Goal: Task Accomplishment & Management: Complete application form

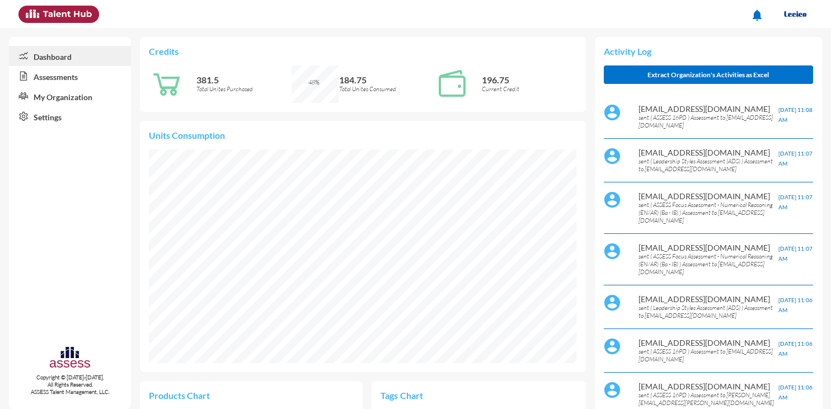
scroll to position [97, 196]
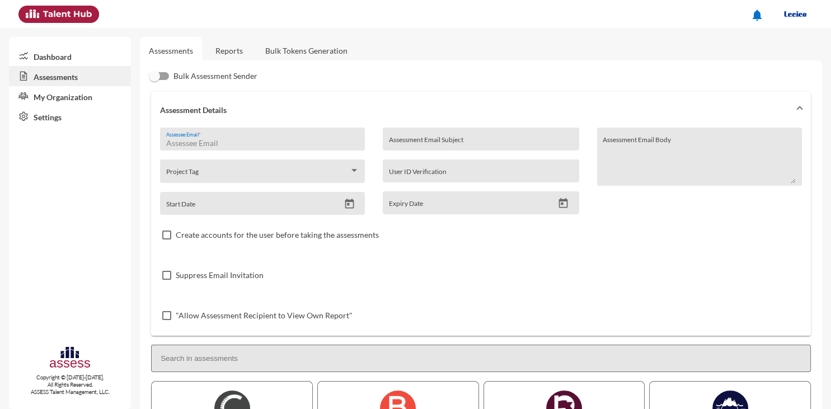
click at [295, 142] on input "Assessee Email *" at bounding box center [262, 143] width 193 height 9
paste input "[EMAIL_ADDRESS][DOMAIN_NAME]"
type input "[EMAIL_ADDRESS][DOMAIN_NAME]"
click at [447, 142] on input "Assessment Email Subject" at bounding box center [481, 143] width 184 height 9
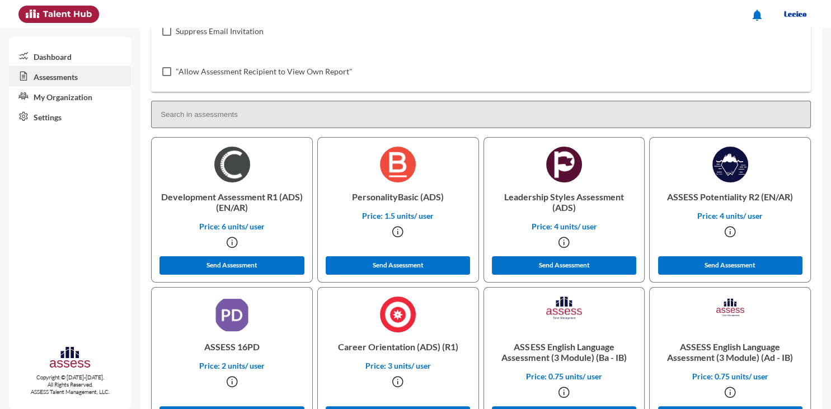
scroll to position [242, 0]
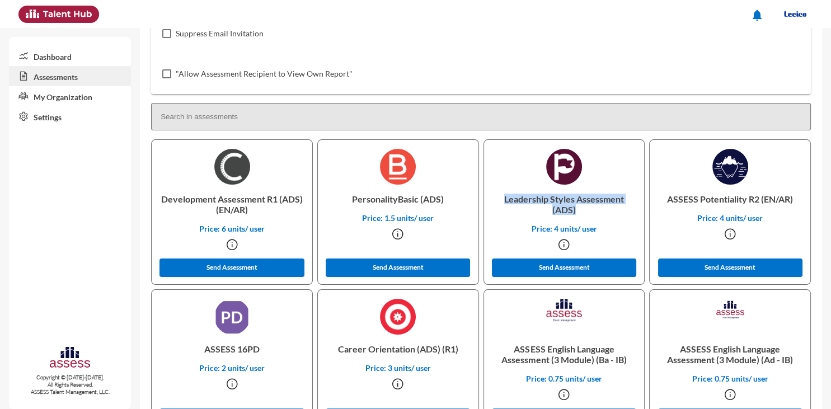
drag, startPoint x: 505, startPoint y: 198, endPoint x: 630, endPoint y: 211, distance: 125.0
click at [630, 211] on p "Leadership Styles Assessment (ADS)" at bounding box center [564, 204] width 143 height 39
copy p "Leadership Styles Assessment (ADS)"
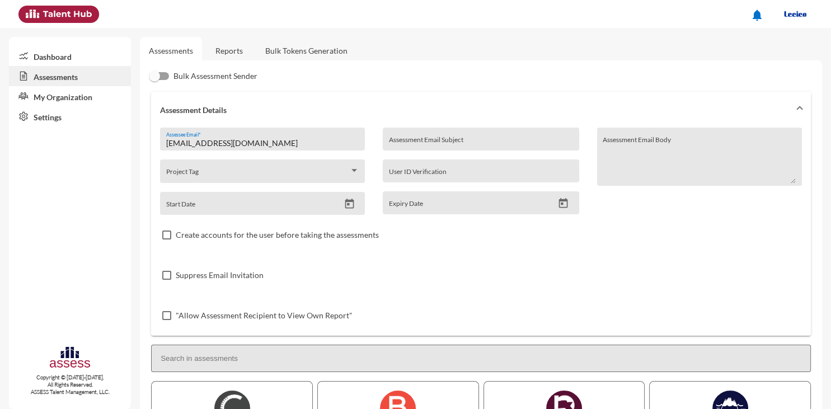
click at [435, 139] on input "Assessment Email Subject" at bounding box center [481, 143] width 184 height 9
paste input "Leadership Styles Assessment (ADS)"
type input "Leadership Styles Assessment (ADS)"
click at [333, 205] on input "Start Date" at bounding box center [252, 207] width 173 height 9
click at [351, 203] on icon "Open calendar" at bounding box center [350, 204] width 12 height 12
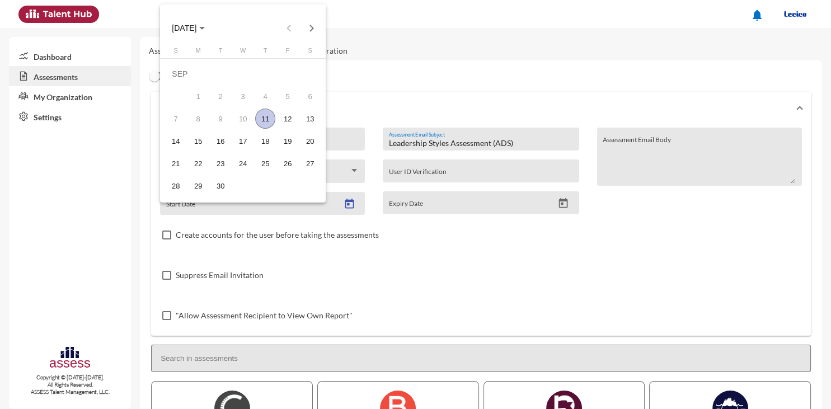
click at [265, 119] on div "11" at bounding box center [265, 119] width 20 height 20
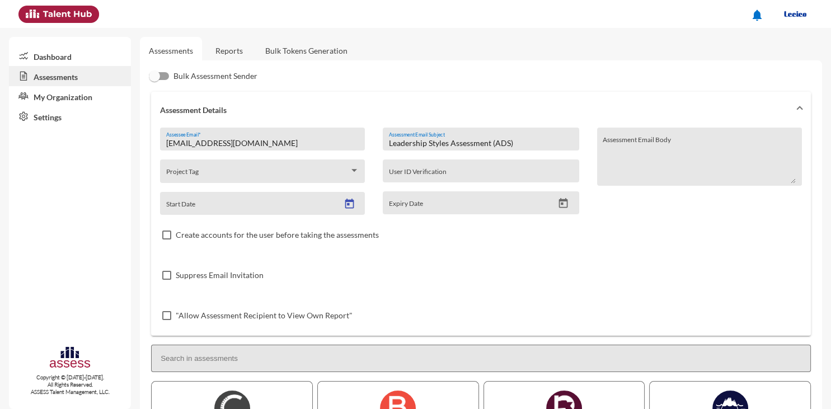
type input "[DATE]"
click at [563, 205] on icon "Open calendar" at bounding box center [563, 203] width 9 height 10
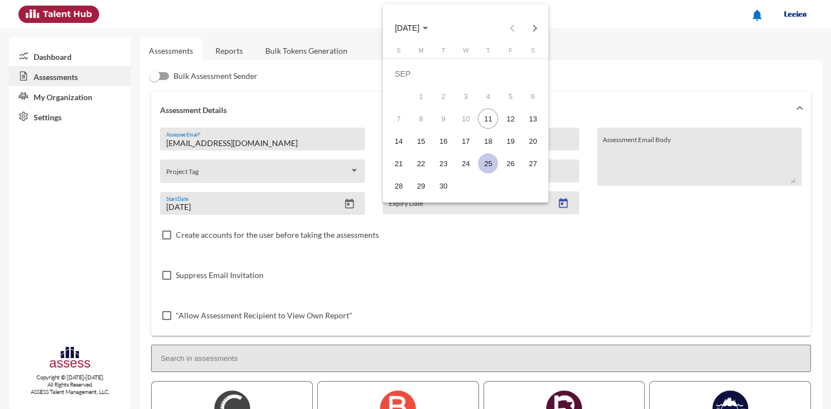
click at [489, 162] on div "25" at bounding box center [488, 163] width 20 height 20
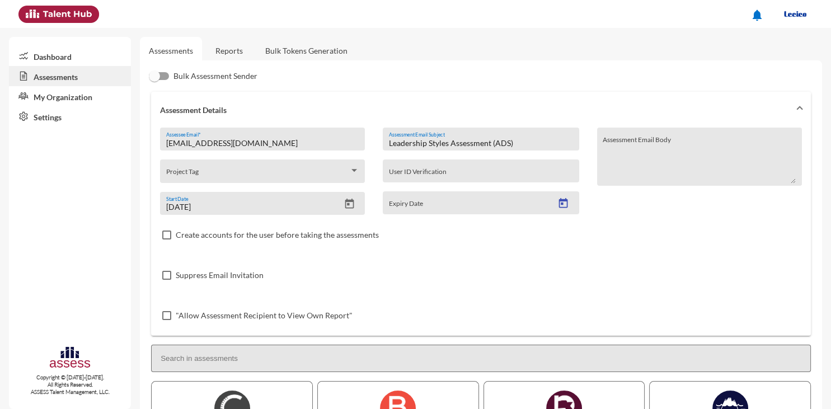
type input "[DATE]"
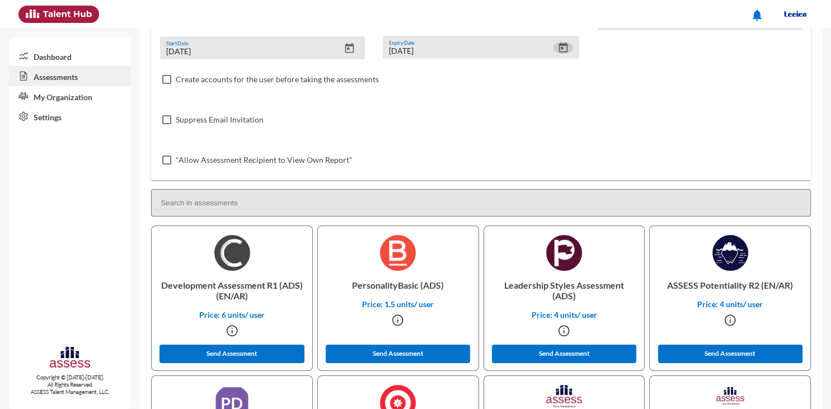
scroll to position [191, 0]
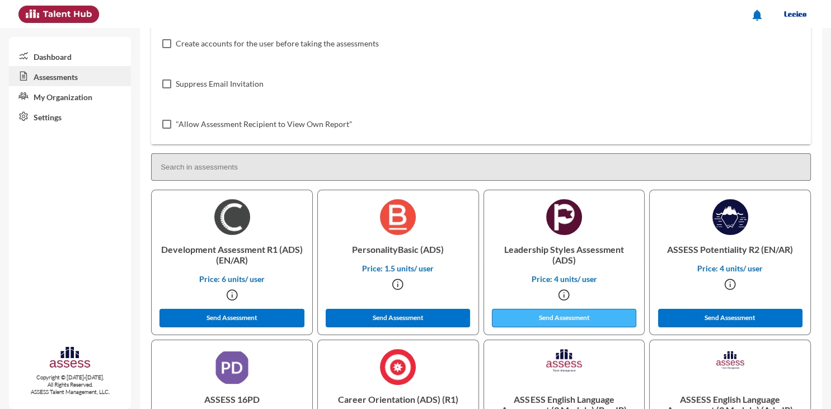
click at [582, 319] on button "Send Assessment" at bounding box center [564, 318] width 144 height 18
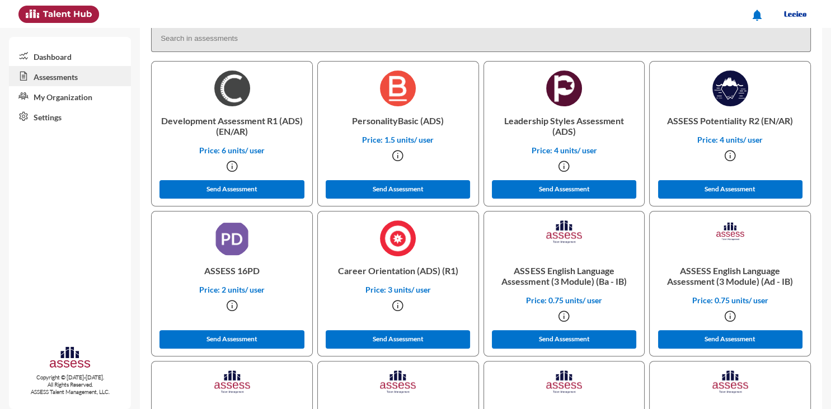
scroll to position [322, 0]
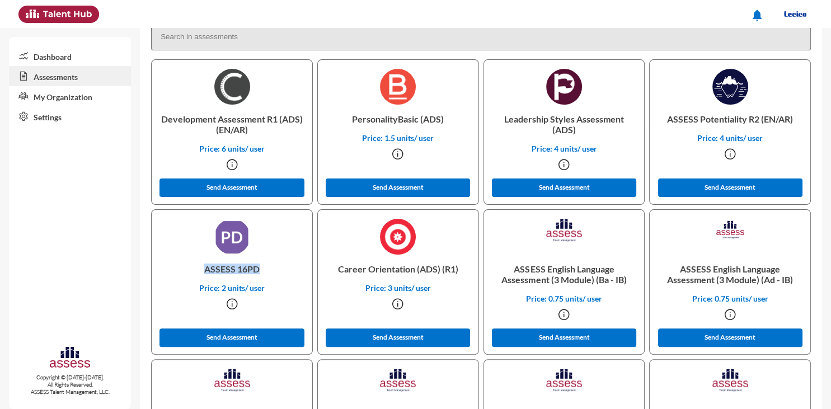
drag, startPoint x: 205, startPoint y: 270, endPoint x: 264, endPoint y: 271, distance: 58.8
click at [264, 271] on p "ASSESS 16PD" at bounding box center [232, 269] width 143 height 29
copy p "ASSESS 16PD"
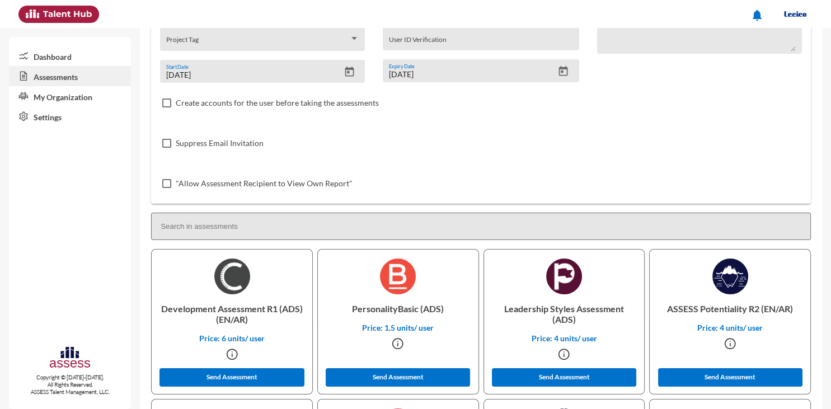
scroll to position [0, 0]
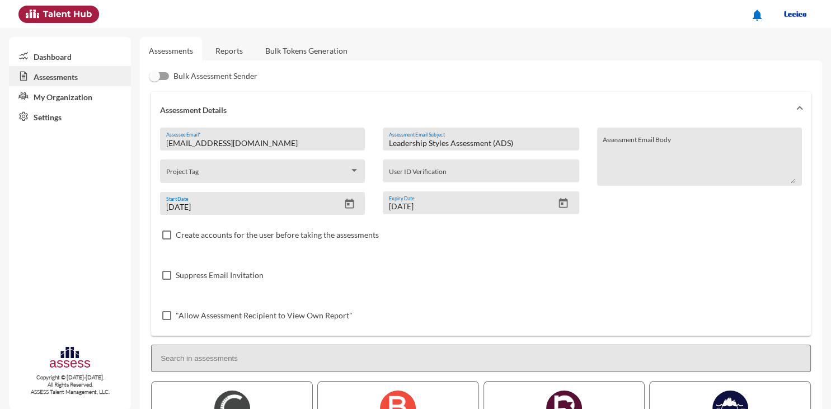
click at [551, 139] on input "Leadership Styles Assessment (ADS)" at bounding box center [481, 143] width 184 height 9
paste input "ASSESS 16PD"
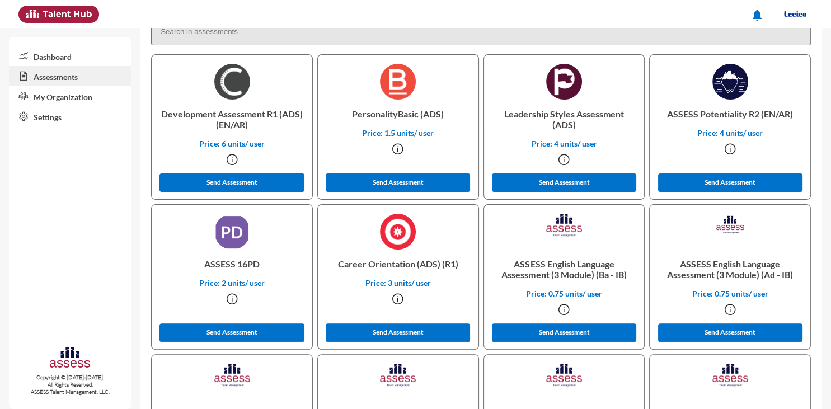
scroll to position [334, 0]
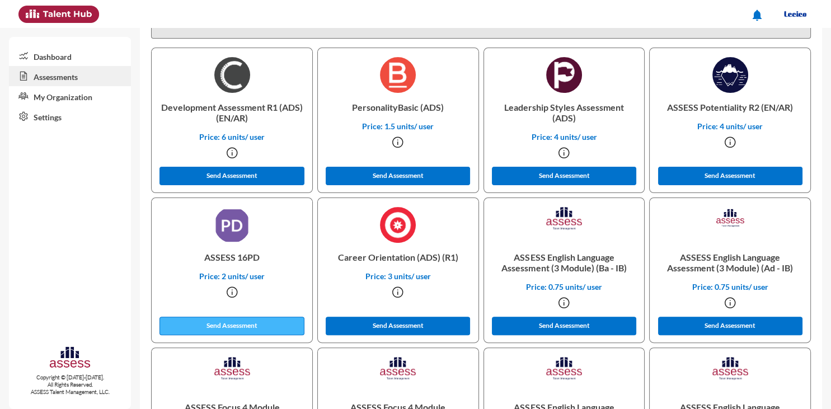
click at [263, 326] on button "Send Assessment" at bounding box center [231, 326] width 144 height 18
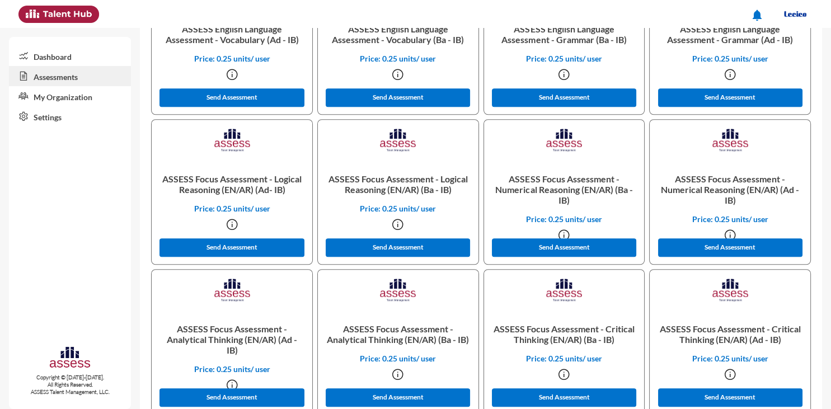
scroll to position [871, 0]
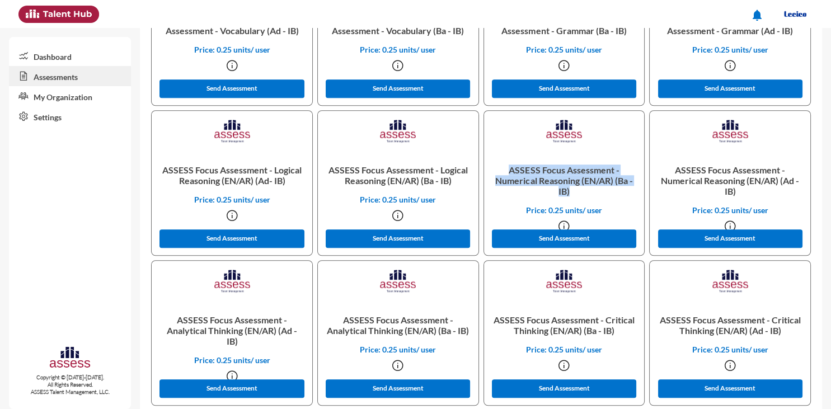
drag, startPoint x: 509, startPoint y: 171, endPoint x: 597, endPoint y: 191, distance: 90.3
click at [597, 191] on p "ASSESS Focus Assessment - Numerical Reasoning (EN/AR) (Ba - IB)" at bounding box center [564, 181] width 143 height 50
copy p "ASSESS Focus Assessment - Numerical Reasoning (EN/AR) (Ba - IB)"
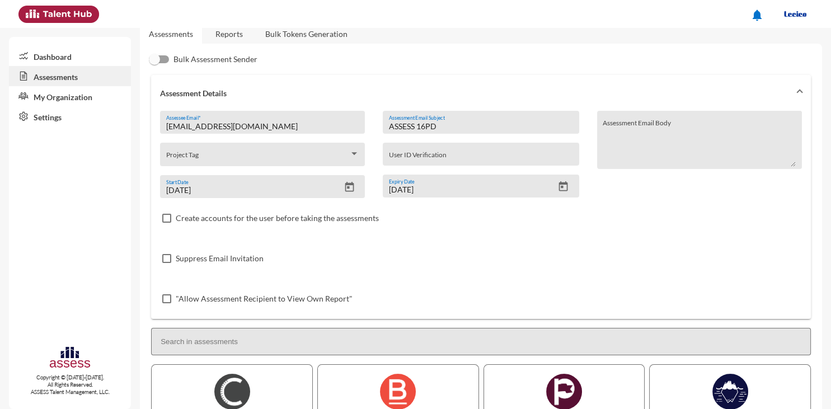
scroll to position [0, 0]
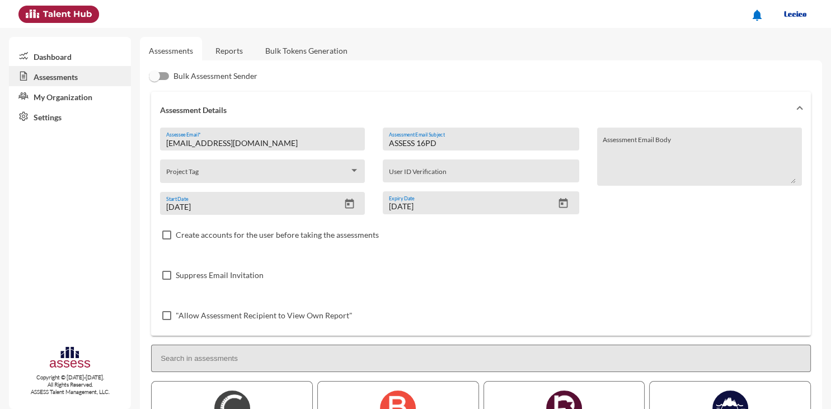
click at [491, 142] on input "ASSESS 16PD" at bounding box center [481, 143] width 184 height 9
paste input "Focus Assessment - Numerical Reasoning (EN/AR) (Ba - IB)"
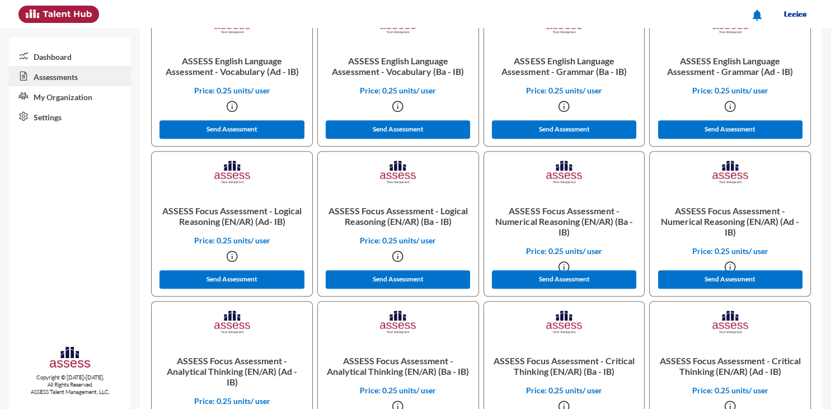
scroll to position [833, 0]
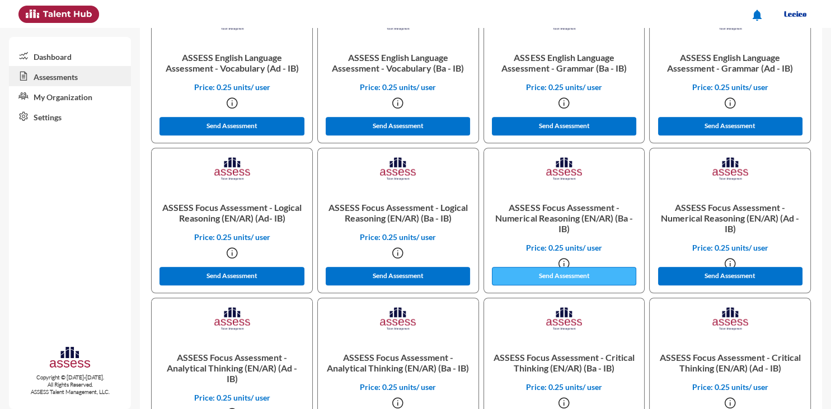
type input "ASSESS Focus Assessment - Numerical Reasoning (EN/AR) (Ba - IB)"
click at [599, 275] on button "Send Assessment" at bounding box center [564, 276] width 144 height 18
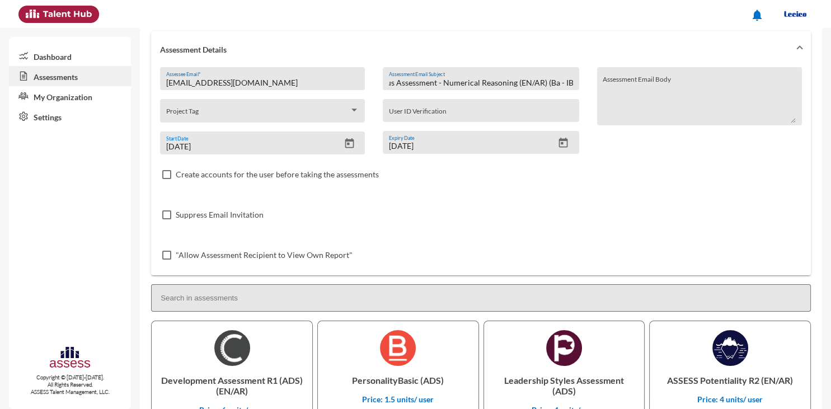
scroll to position [0, 0]
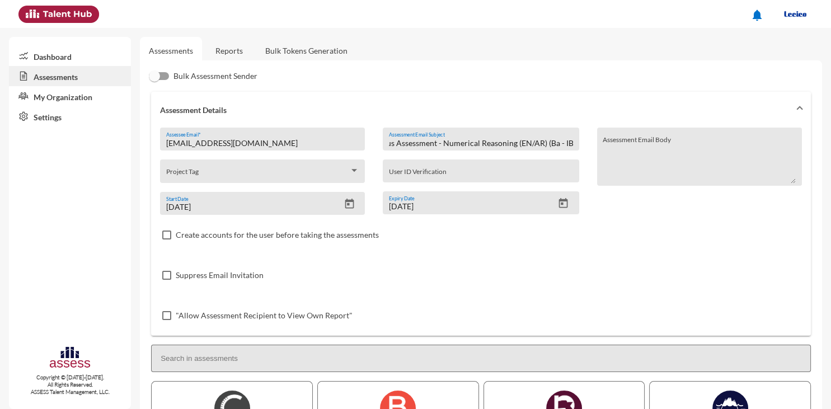
click at [287, 143] on input "[EMAIL_ADDRESS][DOMAIN_NAME]" at bounding box center [262, 143] width 193 height 9
paste input "[PERSON_NAME][EMAIL_ADDRESS][PERSON_NAME]"
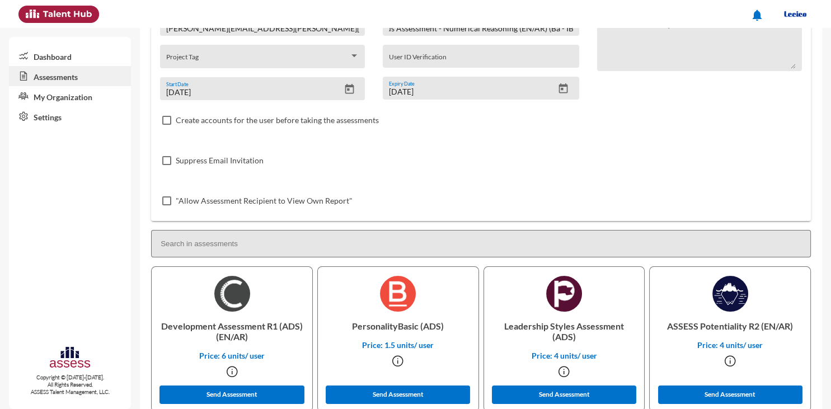
scroll to position [147, 0]
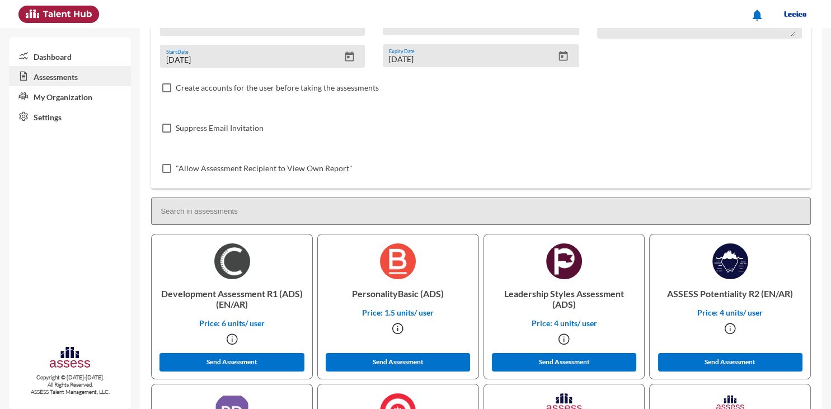
type input "[PERSON_NAME][EMAIL_ADDRESS][PERSON_NAME][DOMAIN_NAME]"
drag, startPoint x: 505, startPoint y: 295, endPoint x: 583, endPoint y: 306, distance: 78.5
click at [583, 306] on p "Leadership Styles Assessment (ADS)" at bounding box center [564, 298] width 143 height 39
copy p "Leadership Styles Assessment (ADS)"
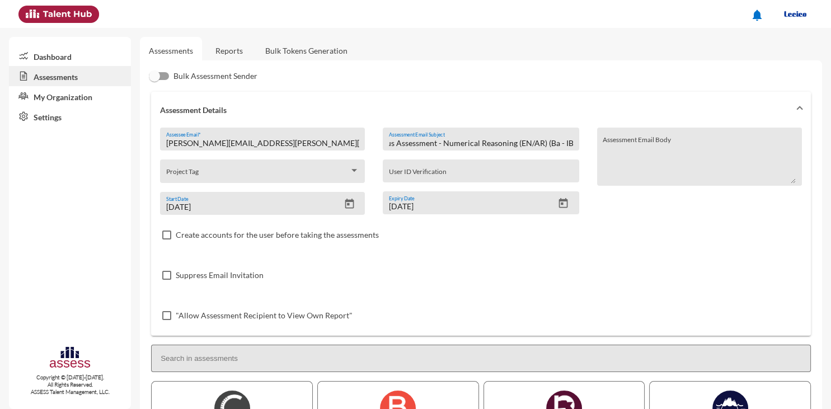
click at [511, 143] on input "ASSESS Focus Assessment - Numerical Reasoning (EN/AR) (Ba - IB)" at bounding box center [481, 143] width 184 height 9
paste input "Leadership Styles Assessment (ADS"
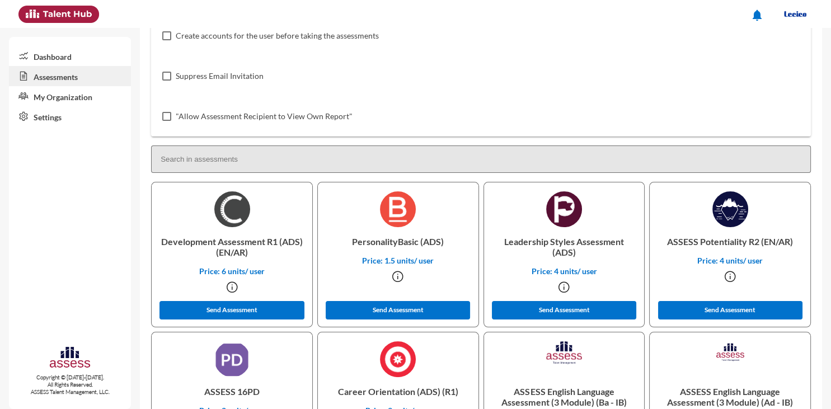
scroll to position [225, 0]
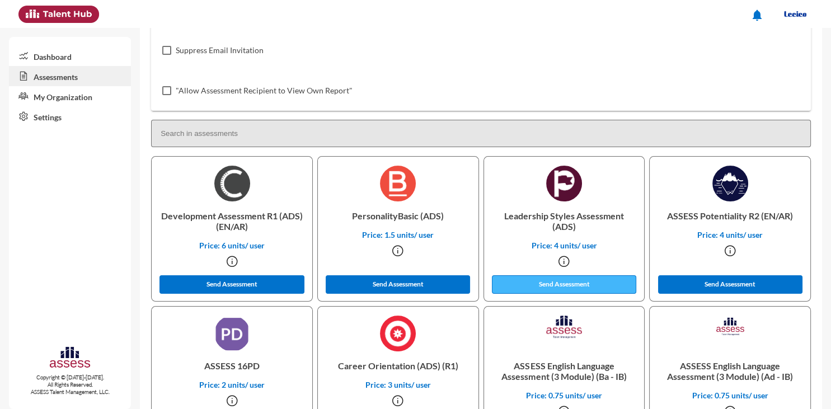
click at [608, 289] on button "Send Assessment" at bounding box center [564, 284] width 144 height 18
drag, startPoint x: 207, startPoint y: 367, endPoint x: 263, endPoint y: 368, distance: 56.0
click at [263, 369] on p "ASSESS 16PD" at bounding box center [232, 365] width 143 height 29
copy p "ASSESS 16PD"
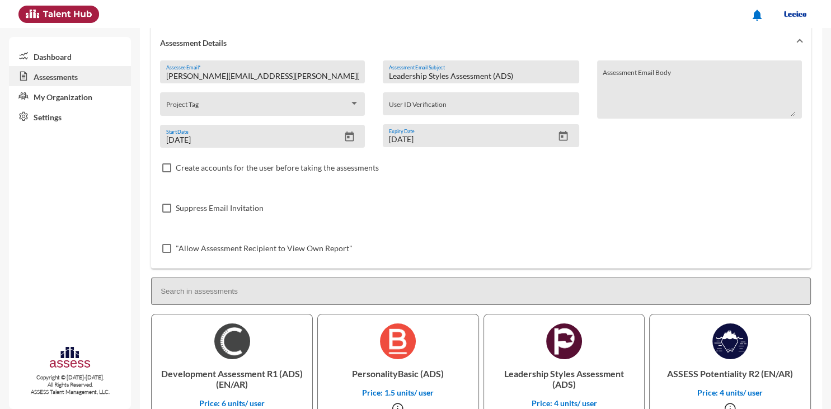
scroll to position [0, 0]
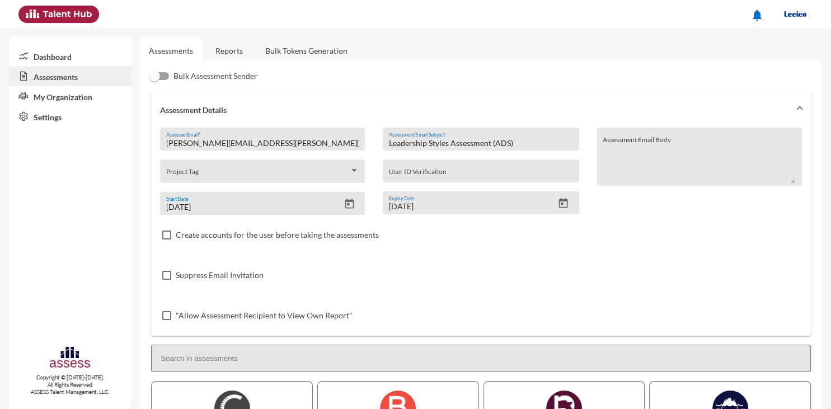
click at [538, 140] on input "Leadership Styles Assessment (ADS)" at bounding box center [481, 143] width 184 height 9
paste input "ASSESS 16PD"
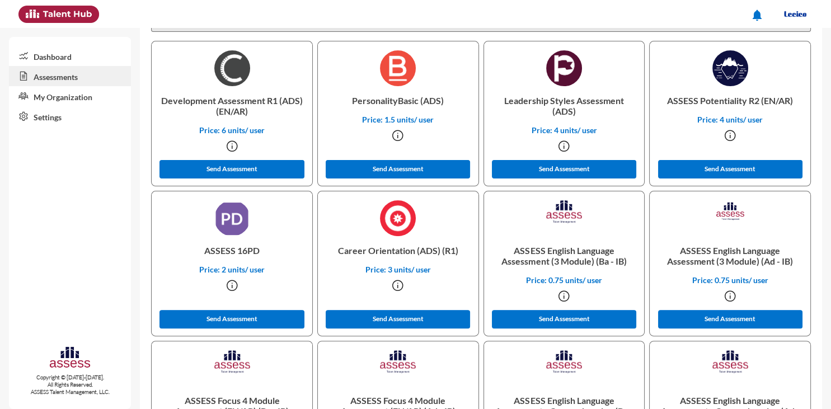
scroll to position [347, 0]
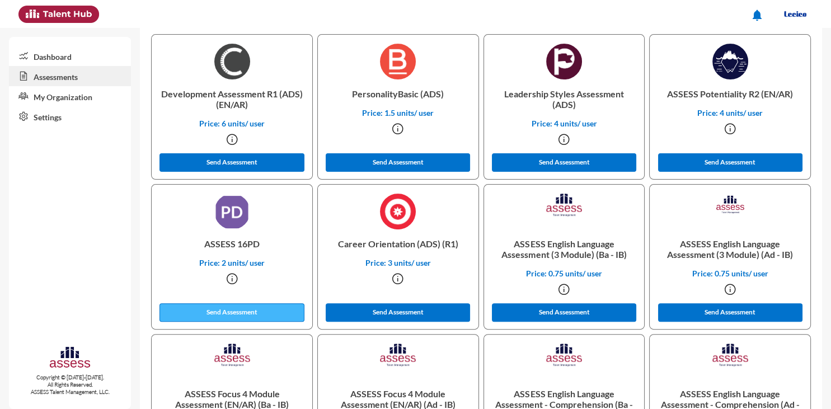
click at [270, 308] on button "Send Assessment" at bounding box center [231, 312] width 144 height 18
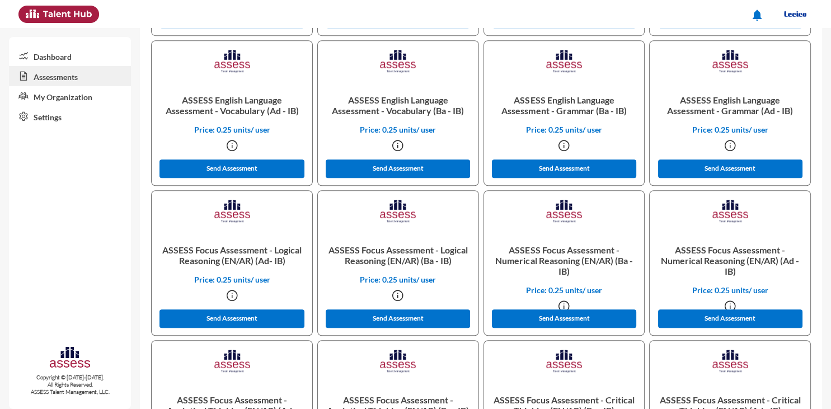
scroll to position [795, 0]
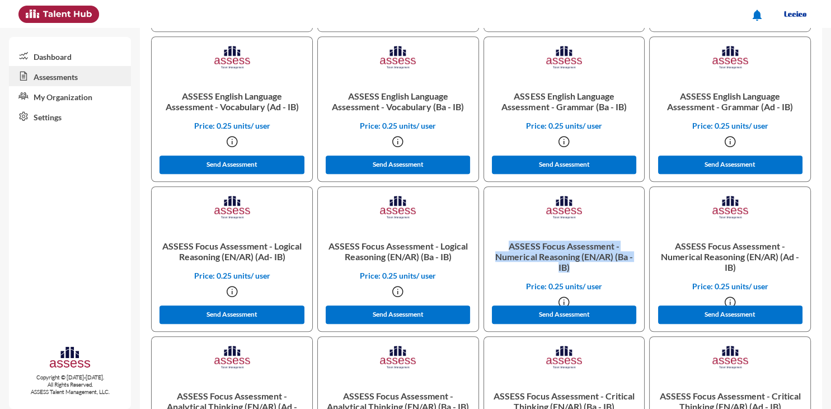
drag, startPoint x: 510, startPoint y: 246, endPoint x: 605, endPoint y: 268, distance: 97.2
click at [605, 268] on p "ASSESS Focus Assessment - Numerical Reasoning (EN/AR) (Ba - IB)" at bounding box center [564, 257] width 143 height 50
copy p "ASSESS Focus Assessment - Numerical Reasoning (EN/AR) (Ba - IB)"
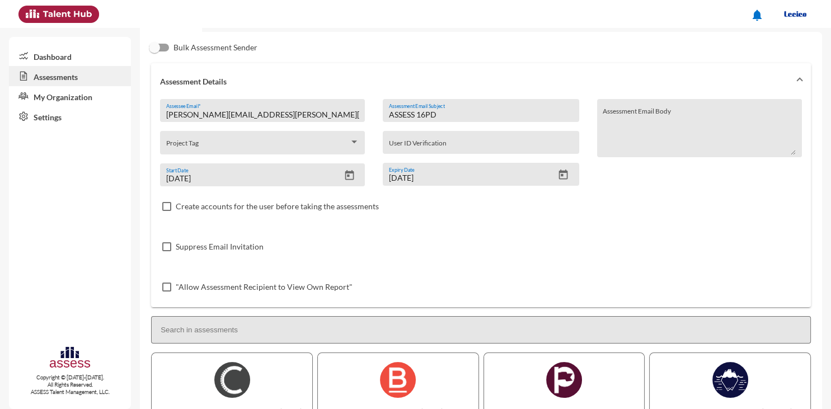
scroll to position [0, 0]
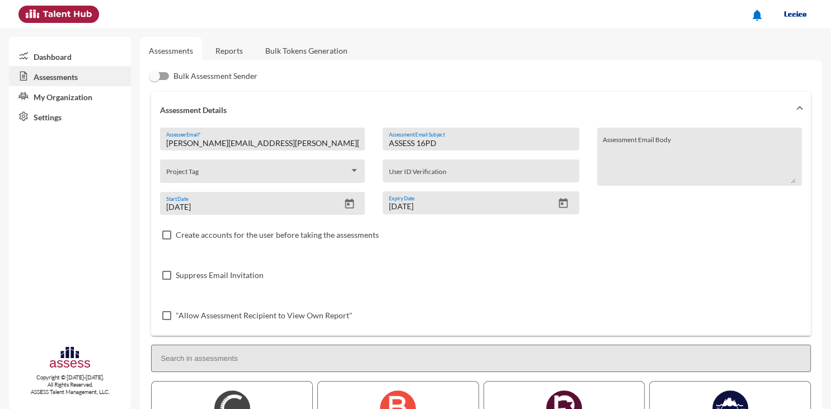
click at [468, 145] on input "ASSESS 16PD" at bounding box center [481, 143] width 184 height 9
paste input "Focus Assessment - Numerical Reasoning (EN/AR) (Ba - IB)"
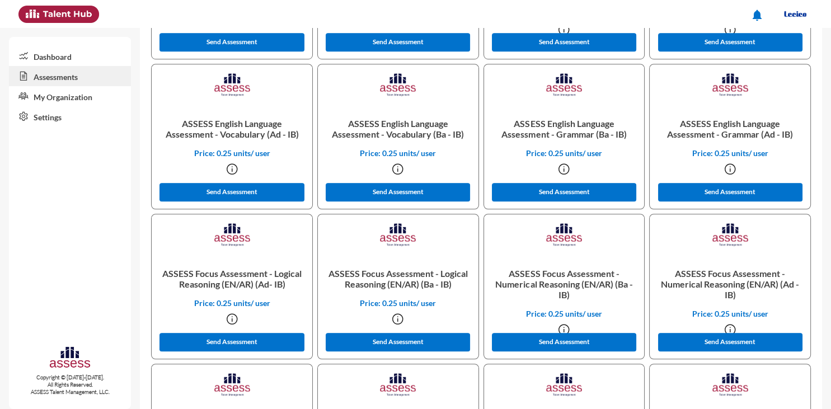
scroll to position [772, 0]
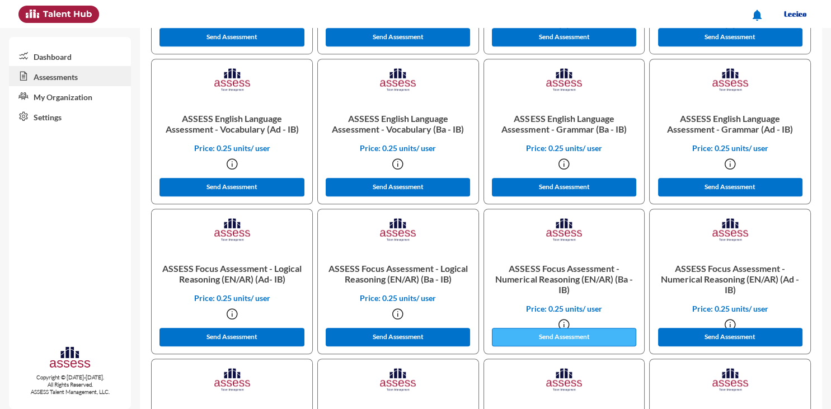
type input "ASSESS Focus Assessment - Numerical Reasoning (EN/AR) (Ba - IB)"
click at [586, 334] on button "Send Assessment" at bounding box center [564, 337] width 144 height 18
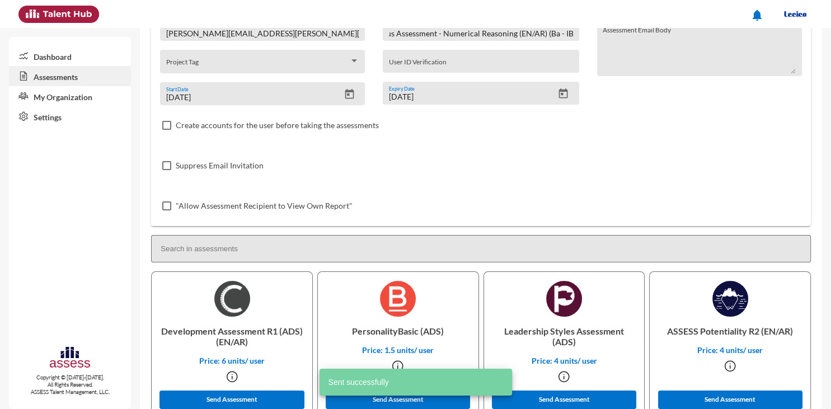
scroll to position [0, 0]
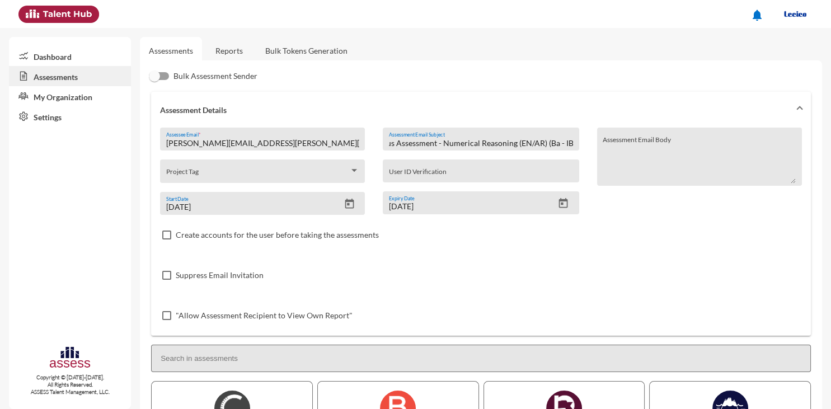
click at [293, 139] on input "[PERSON_NAME][EMAIL_ADDRESS][PERSON_NAME][DOMAIN_NAME]" at bounding box center [262, 143] width 193 height 9
paste input "jamesking384@hot"
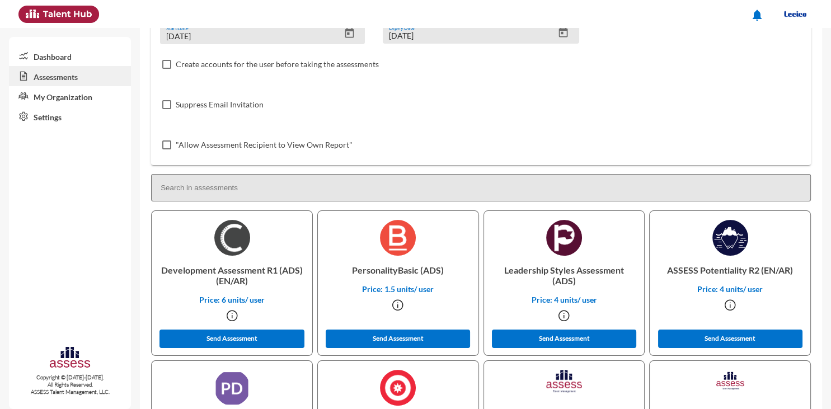
scroll to position [196, 0]
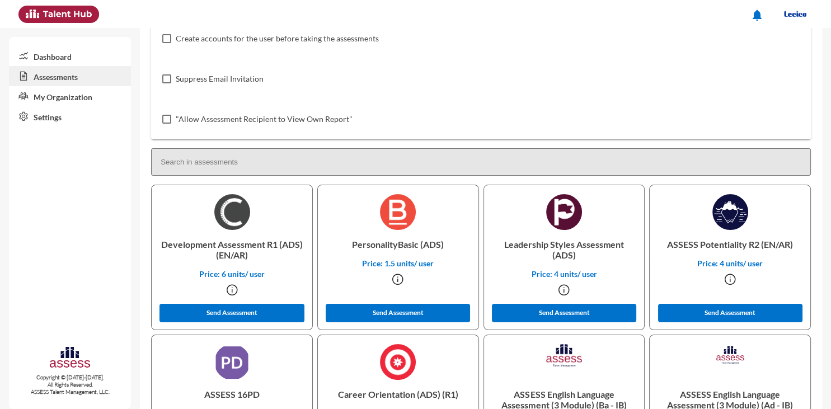
type input "[EMAIL_ADDRESS][DOMAIN_NAME]"
drag, startPoint x: 505, startPoint y: 244, endPoint x: 583, endPoint y: 256, distance: 78.8
click at [583, 256] on p "Leadership Styles Assessment (ADS)" at bounding box center [564, 249] width 143 height 39
copy p "Leadership Styles Assessment (ADS)"
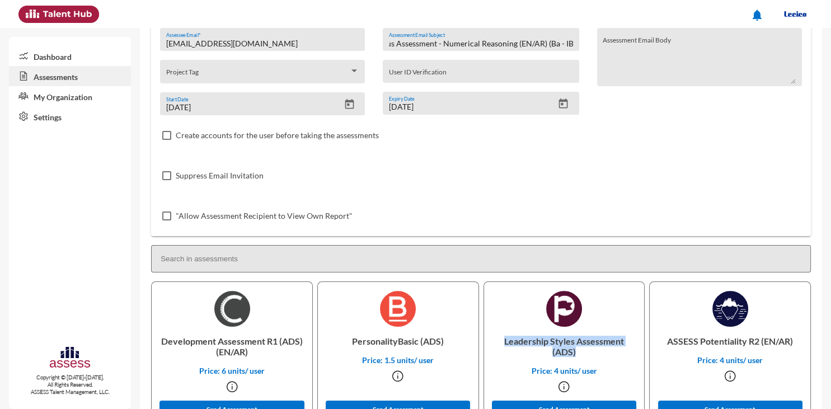
scroll to position [0, 0]
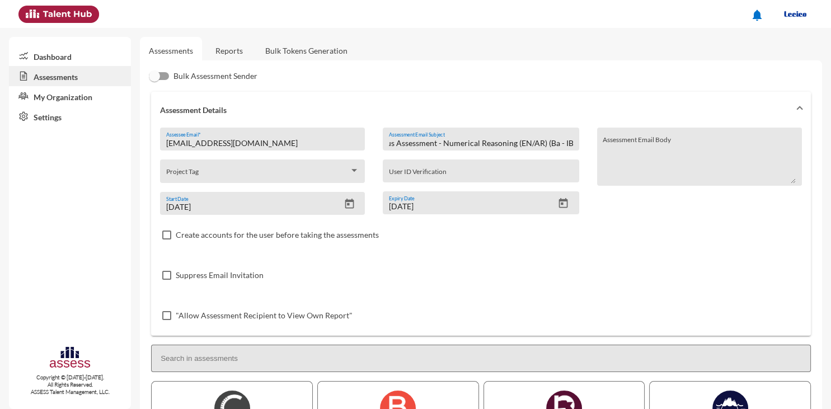
click at [551, 147] on input "ASSESS Focus Assessment - Numerical Reasoning (EN/AR) (Ba - IB)" at bounding box center [481, 143] width 184 height 9
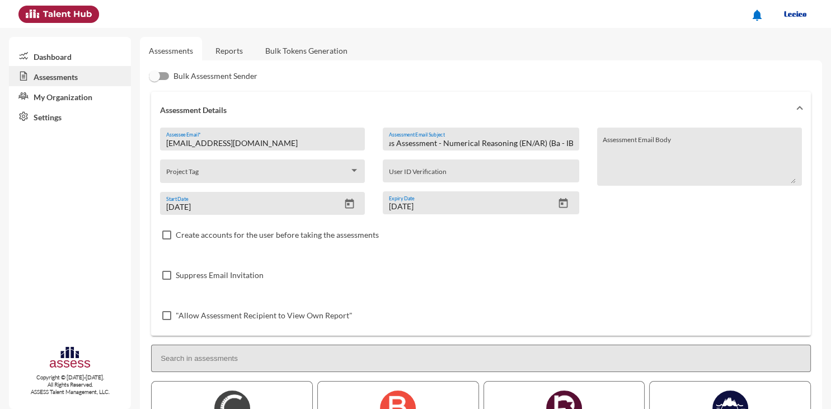
click at [551, 147] on input "ASSESS Focus Assessment - Numerical Reasoning (EN/AR) (Ba - IB)" at bounding box center [481, 143] width 184 height 9
paste input "Leadership Styles Assessment (ADS"
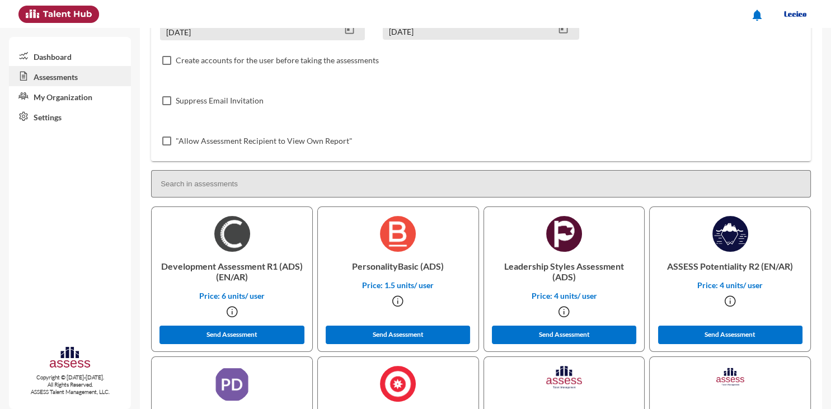
scroll to position [242, 0]
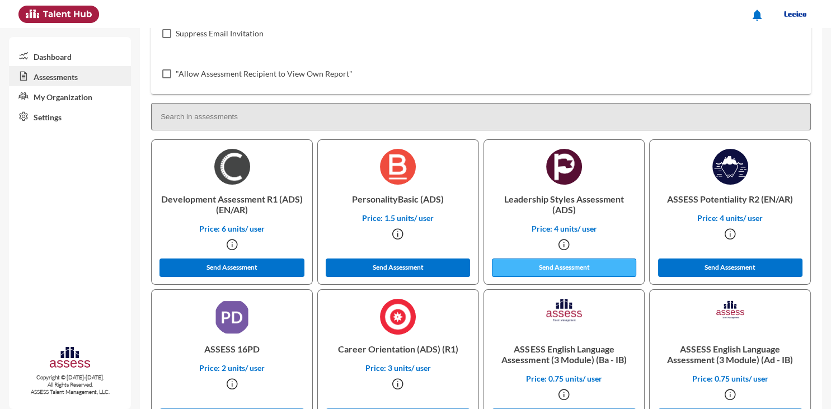
click at [594, 270] on button "Send Assessment" at bounding box center [564, 268] width 144 height 18
drag, startPoint x: 204, startPoint y: 351, endPoint x: 263, endPoint y: 351, distance: 59.3
click at [263, 351] on p "ASSESS 16PD" at bounding box center [232, 349] width 143 height 29
copy p "ASSESS 16PD"
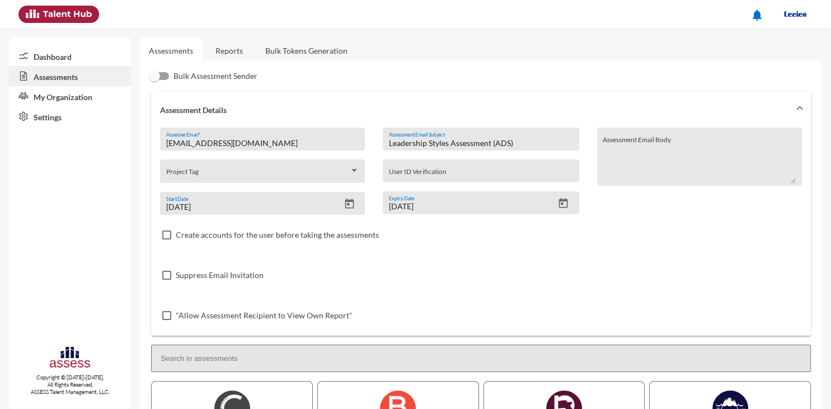
click at [527, 143] on input "Leadership Styles Assessment (ADS)" at bounding box center [481, 143] width 184 height 9
paste input "ASSESS 16PD"
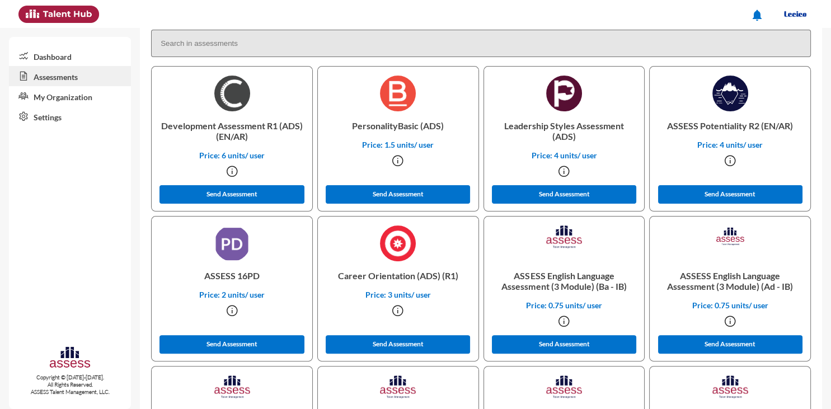
scroll to position [342, 0]
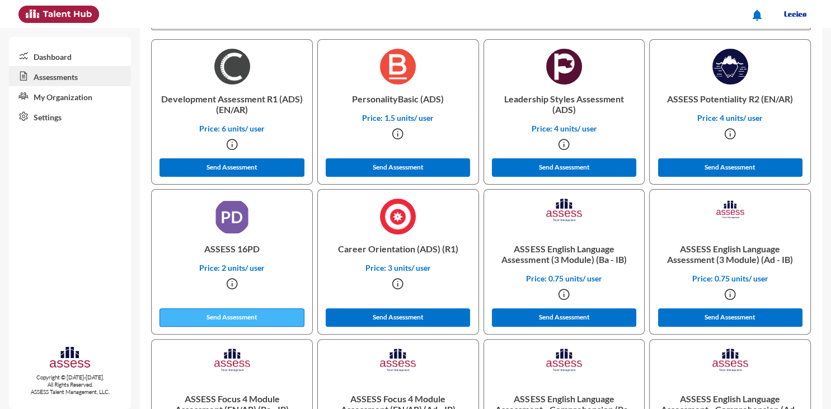
click at [233, 315] on button "Send Assessment" at bounding box center [231, 317] width 144 height 18
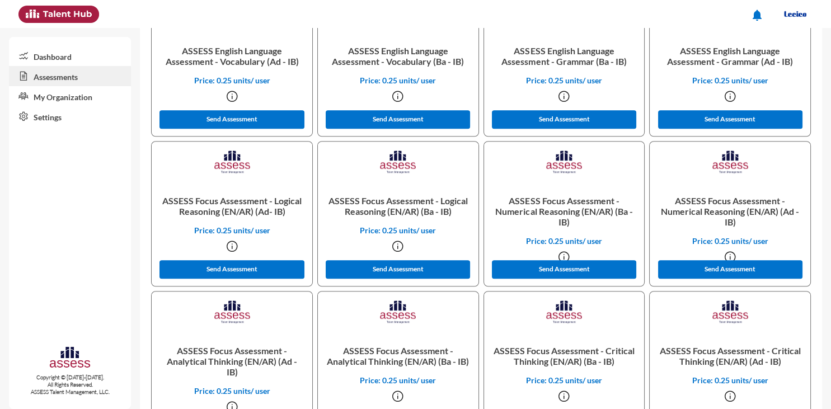
scroll to position [848, 0]
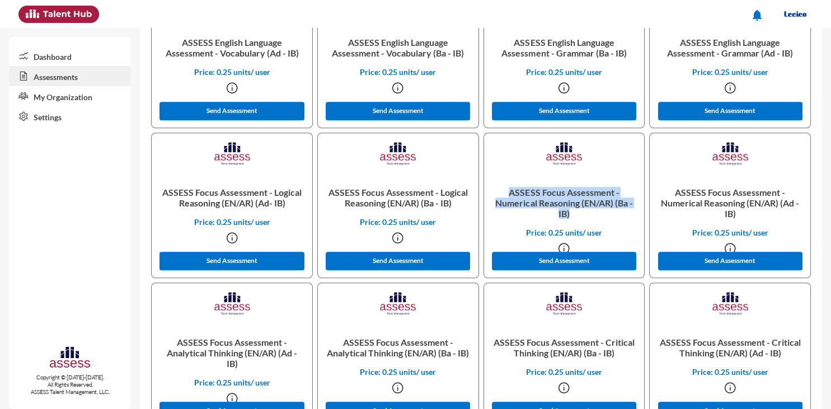
drag, startPoint x: 507, startPoint y: 195, endPoint x: 576, endPoint y: 215, distance: 72.1
click at [576, 215] on p "ASSESS Focus Assessment - Numerical Reasoning (EN/AR) (Ba - IB)" at bounding box center [564, 203] width 143 height 50
copy p "ASSESS Focus Assessment - Numerical Reasoning (EN/AR) (Ba - IB)"
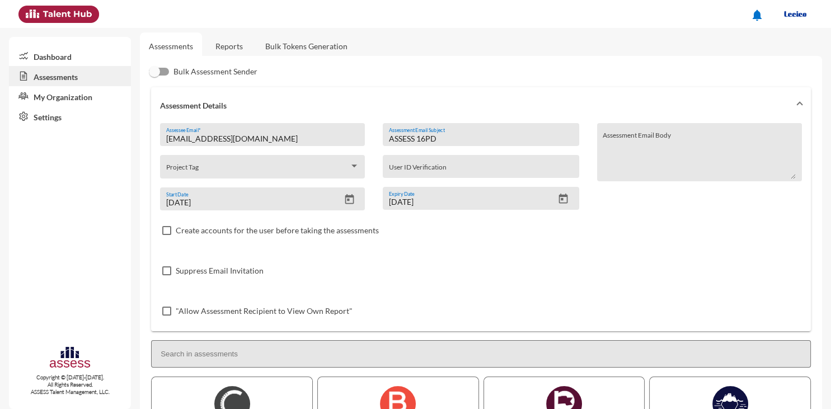
scroll to position [0, 0]
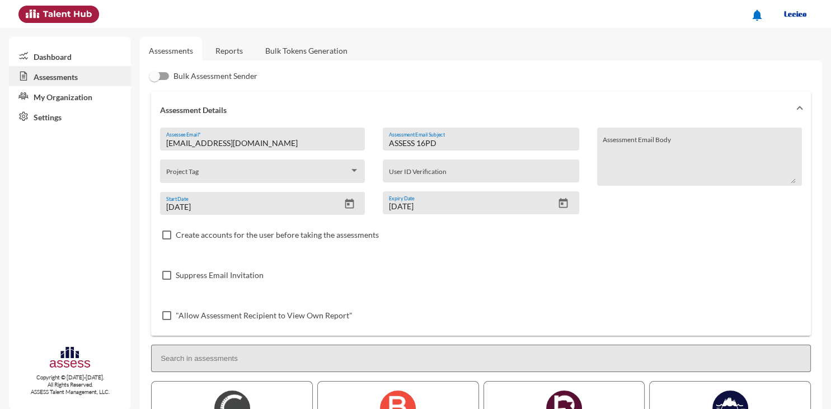
click at [463, 143] on input "ASSESS 16PD" at bounding box center [481, 143] width 184 height 9
paste input "Focus Assessment - Numerical Reasoning (EN/AR) (Ba - IB)"
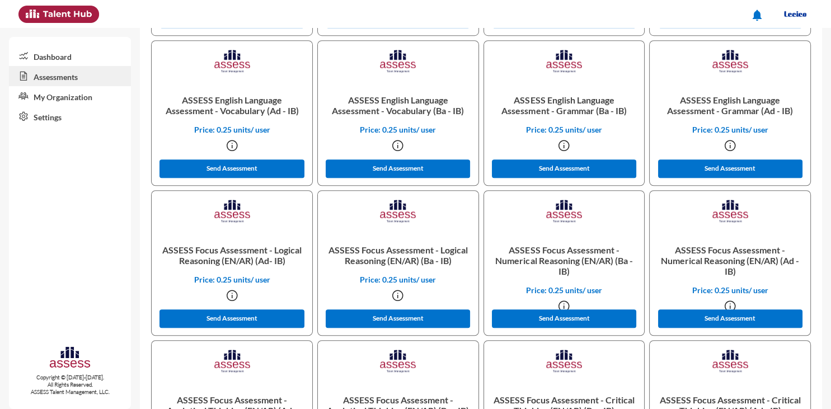
scroll to position [808, 0]
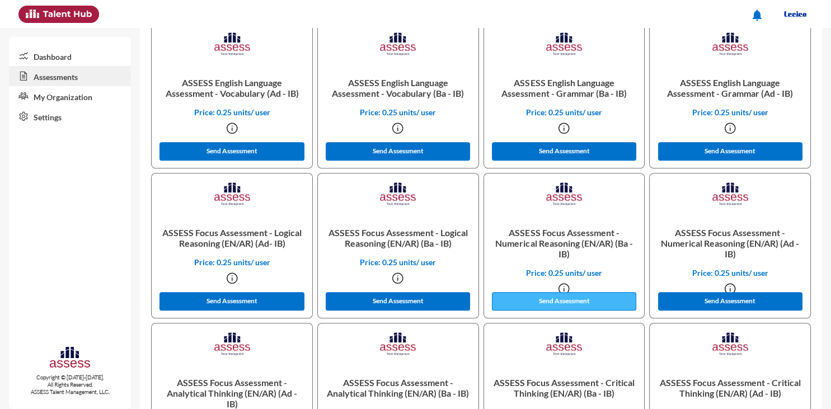
type input "ASSESS Focus Assessment - Numerical Reasoning (EN/AR) (Ba - IB)"
click at [585, 301] on button "Send Assessment" at bounding box center [564, 301] width 144 height 18
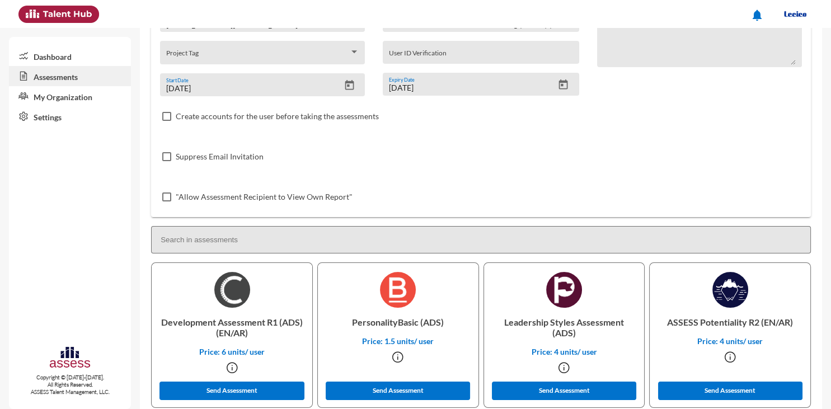
scroll to position [0, 0]
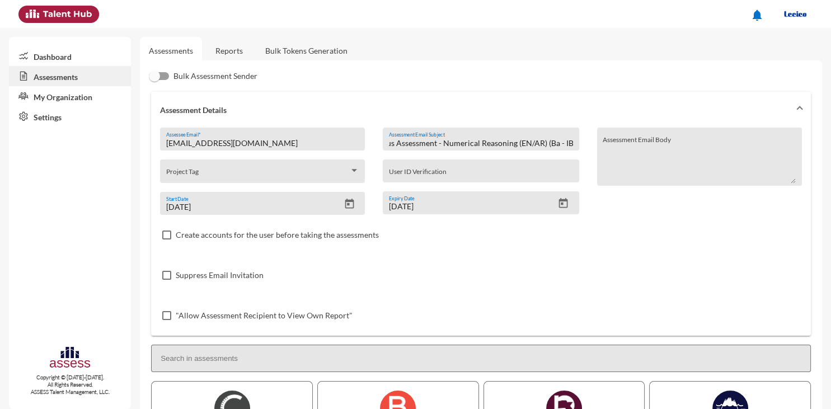
click at [303, 144] on input "[EMAIL_ADDRESS][DOMAIN_NAME]" at bounding box center [262, 143] width 193 height 9
paste input "[EMAIL_ADDRESS][DOMAIN_NAME]"
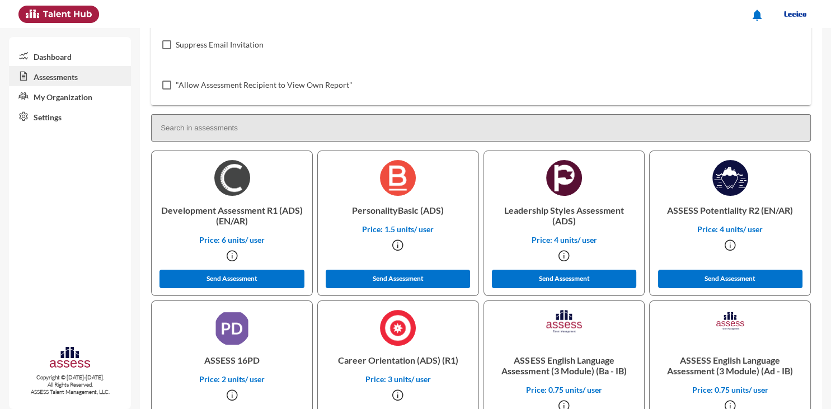
scroll to position [232, 0]
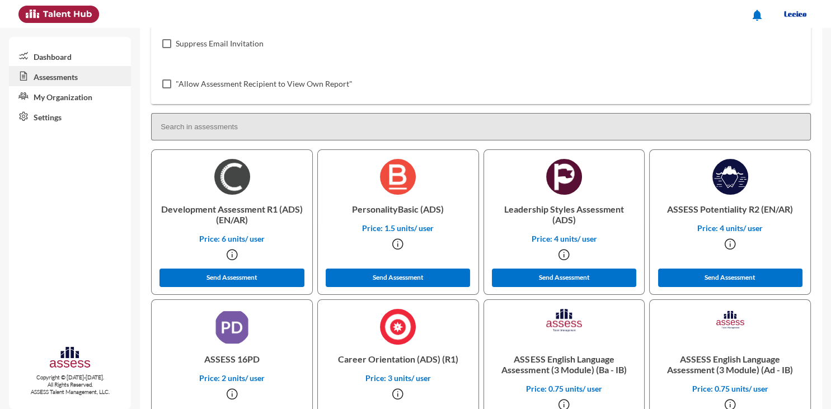
type input "[EMAIL_ADDRESS][DOMAIN_NAME]"
drag, startPoint x: 503, startPoint y: 209, endPoint x: 583, endPoint y: 223, distance: 81.2
click at [583, 223] on p "Leadership Styles Assessment (ADS)" at bounding box center [564, 214] width 143 height 39
copy p "Leadership Styles Assessment (ADS)"
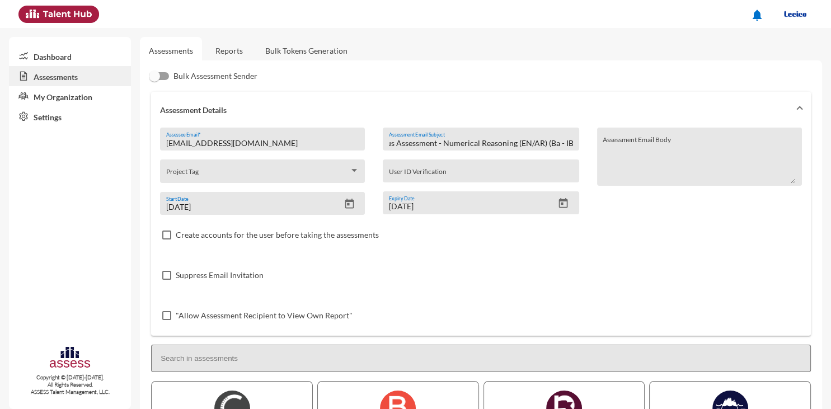
click at [554, 142] on input "ASSESS Focus Assessment - Numerical Reasoning (EN/AR) (Ba - IB)" at bounding box center [481, 143] width 184 height 9
paste input "Leadership Styles Assessment (ADS"
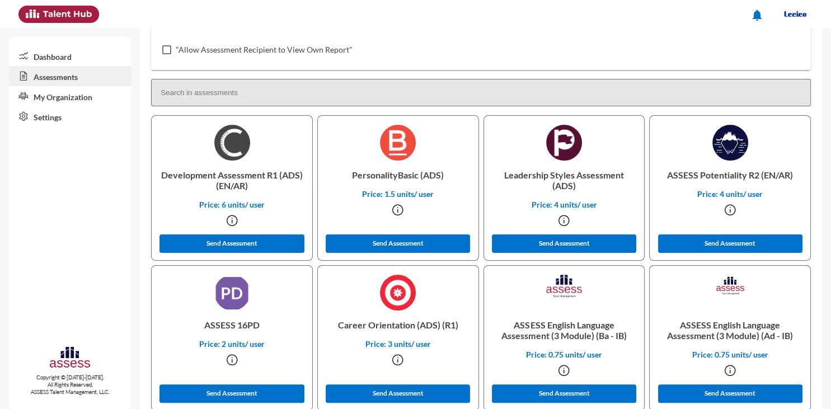
scroll to position [267, 0]
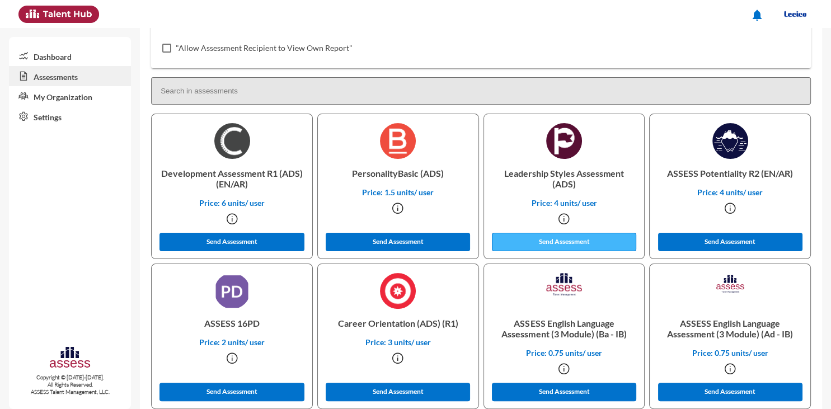
click at [586, 240] on button "Send Assessment" at bounding box center [564, 242] width 144 height 18
drag, startPoint x: 204, startPoint y: 322, endPoint x: 267, endPoint y: 323, distance: 62.7
click at [267, 323] on p "ASSESS 16PD" at bounding box center [232, 323] width 143 height 29
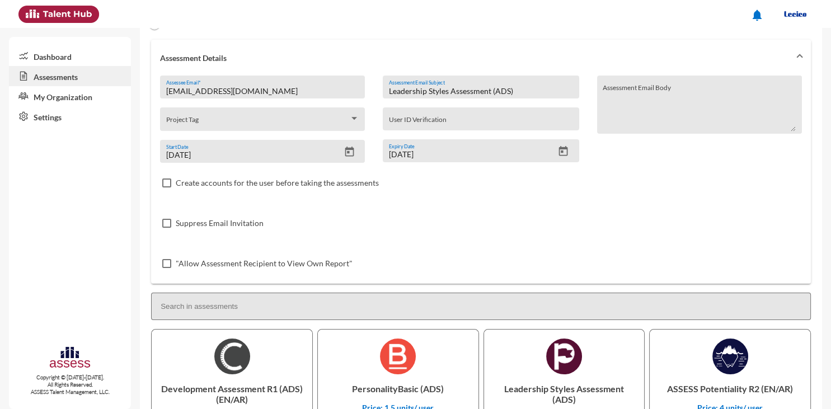
scroll to position [0, 0]
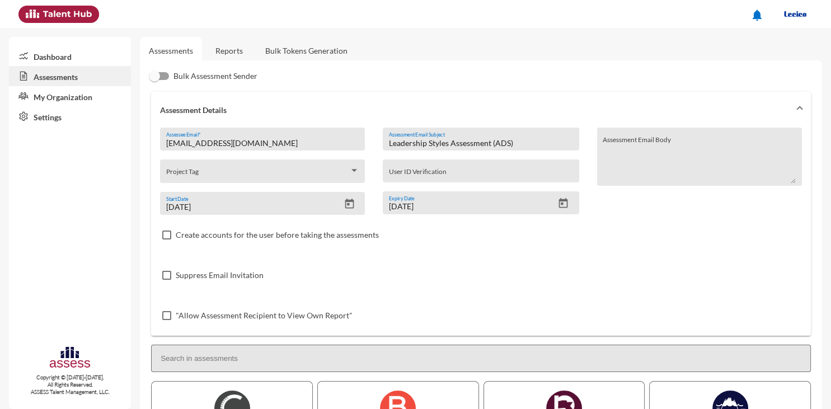
click at [546, 143] on input "Leadership Styles Assessment (ADS)" at bounding box center [481, 143] width 184 height 9
paste input "ASSESS 16PD"
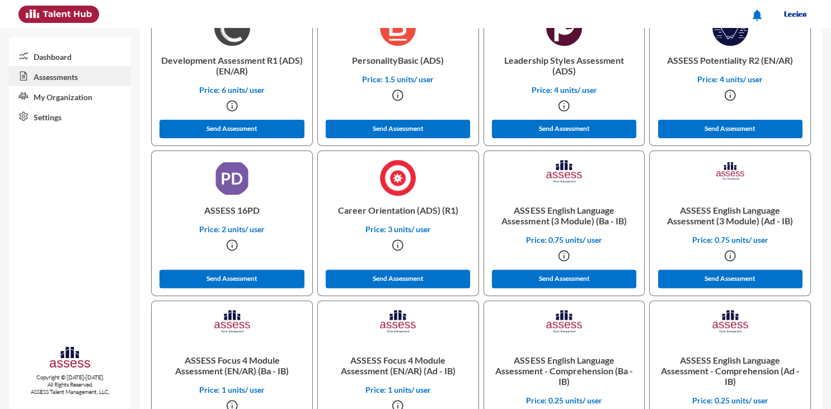
scroll to position [391, 0]
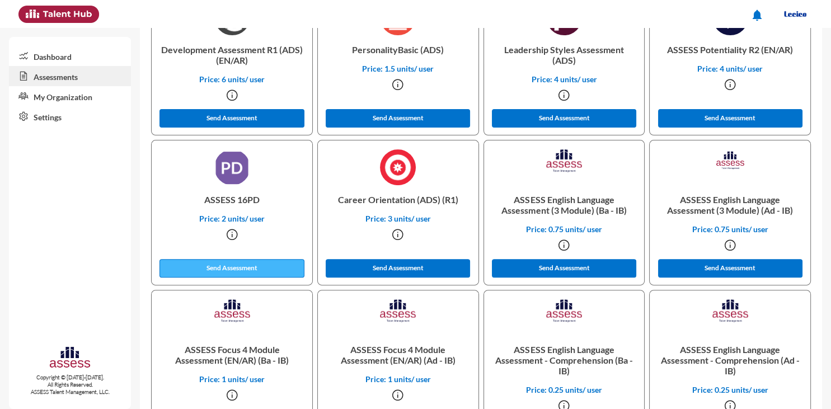
type input "ASSESS 16PD"
click at [252, 269] on button "Send Assessment" at bounding box center [231, 268] width 144 height 18
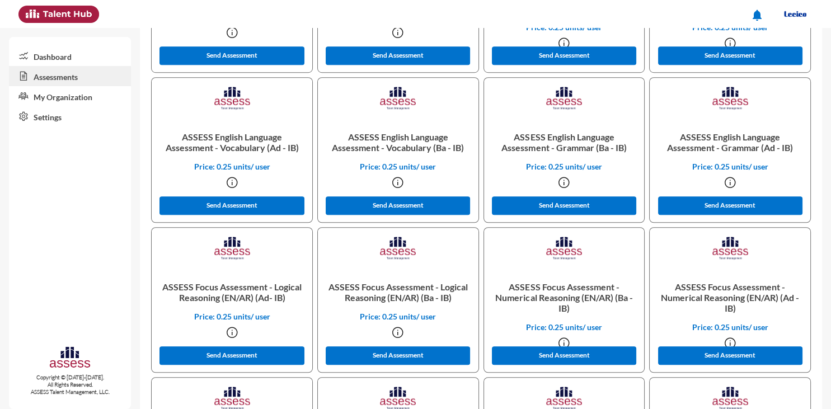
scroll to position [763, 0]
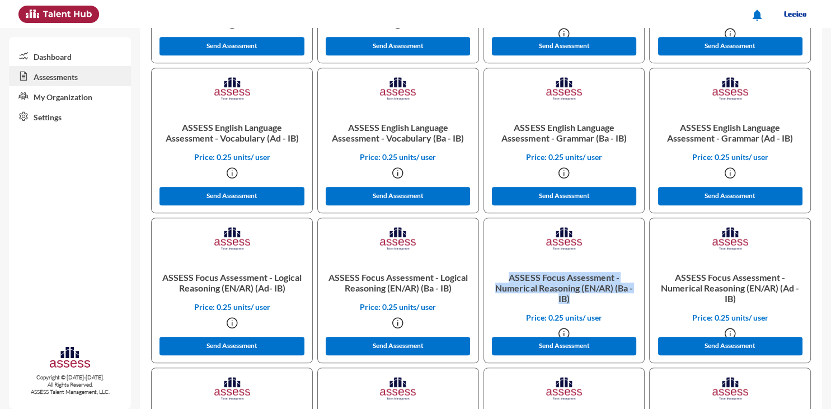
drag, startPoint x: 509, startPoint y: 277, endPoint x: 586, endPoint y: 299, distance: 79.9
click at [586, 300] on p "ASSESS Focus Assessment - Numerical Reasoning (EN/AR) (Ba - IB)" at bounding box center [564, 288] width 143 height 50
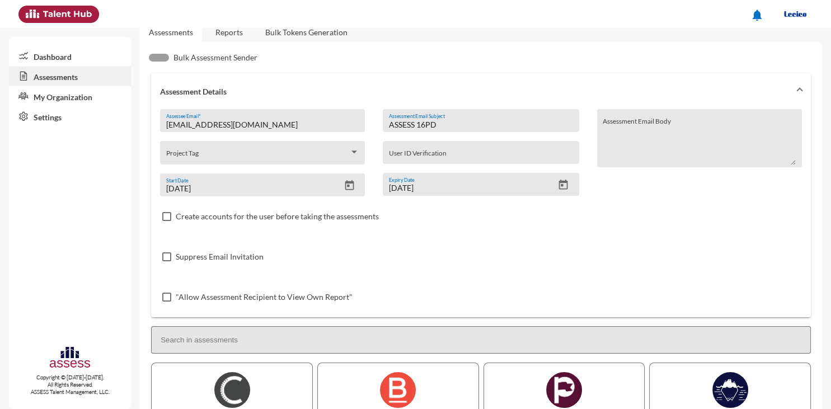
scroll to position [7, 0]
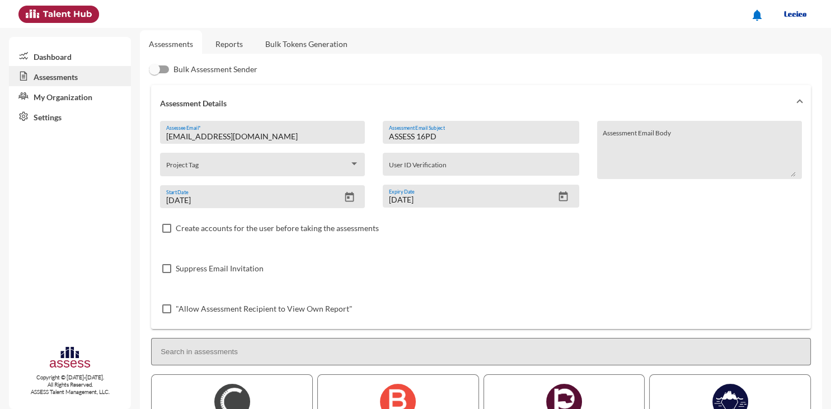
click at [450, 134] on input "ASSESS 16PD" at bounding box center [481, 136] width 184 height 9
paste input "Focus Assessment - Numerical Reasoning (EN/AR) (Ba - IB)"
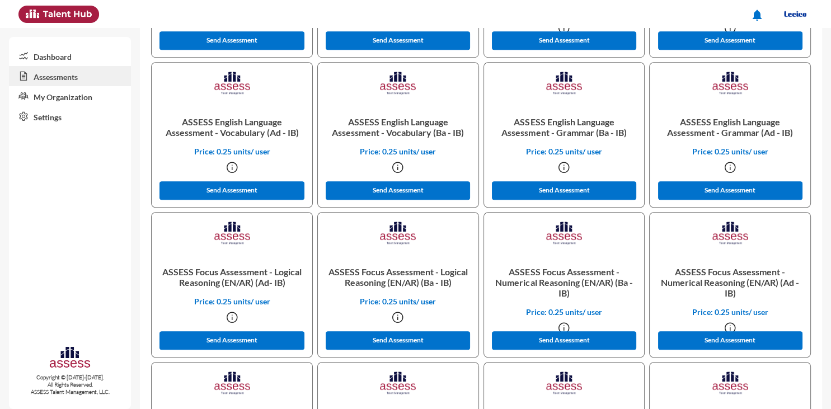
scroll to position [774, 0]
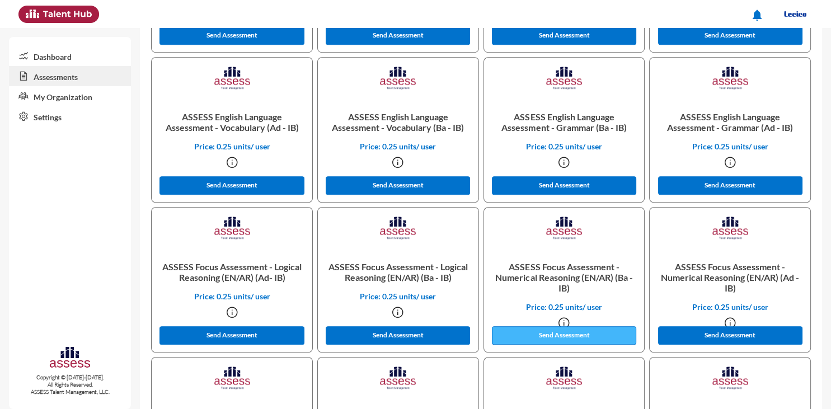
type input "ASSESS Focus Assessment - Numerical Reasoning (EN/AR) (Ba - IB)"
click at [546, 337] on button "Send Assessment" at bounding box center [564, 335] width 144 height 18
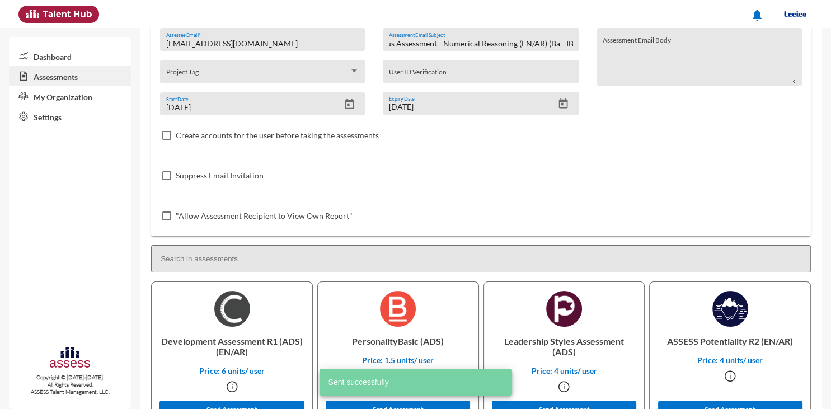
scroll to position [0, 0]
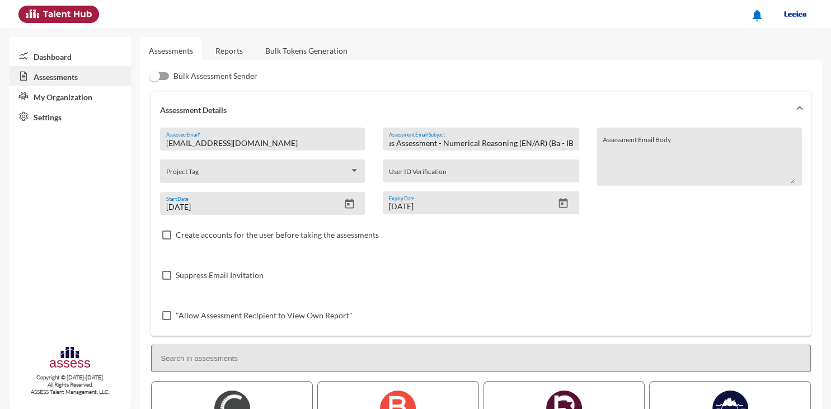
click at [232, 51] on link "Reports" at bounding box center [228, 50] width 45 height 27
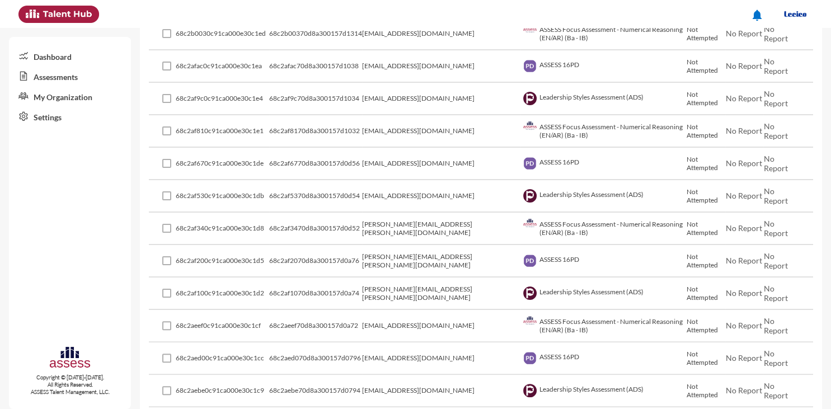
scroll to position [232, 0]
